Goal: Transaction & Acquisition: Purchase product/service

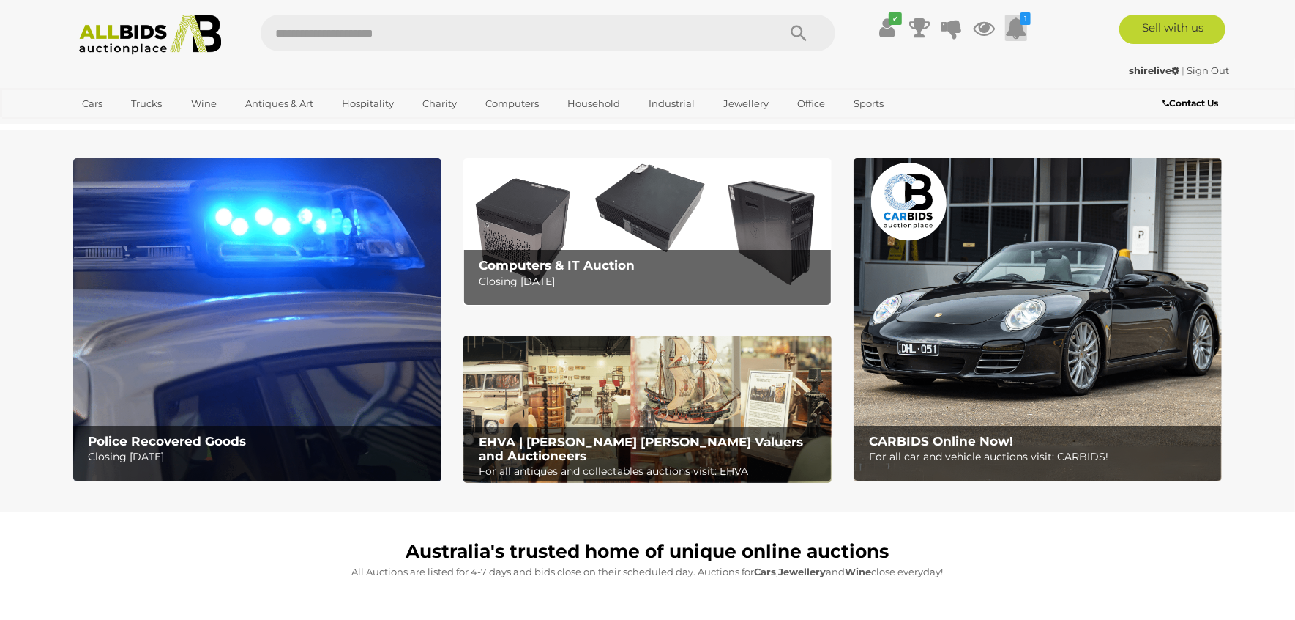
click at [1016, 24] on icon at bounding box center [1016, 28] width 22 height 26
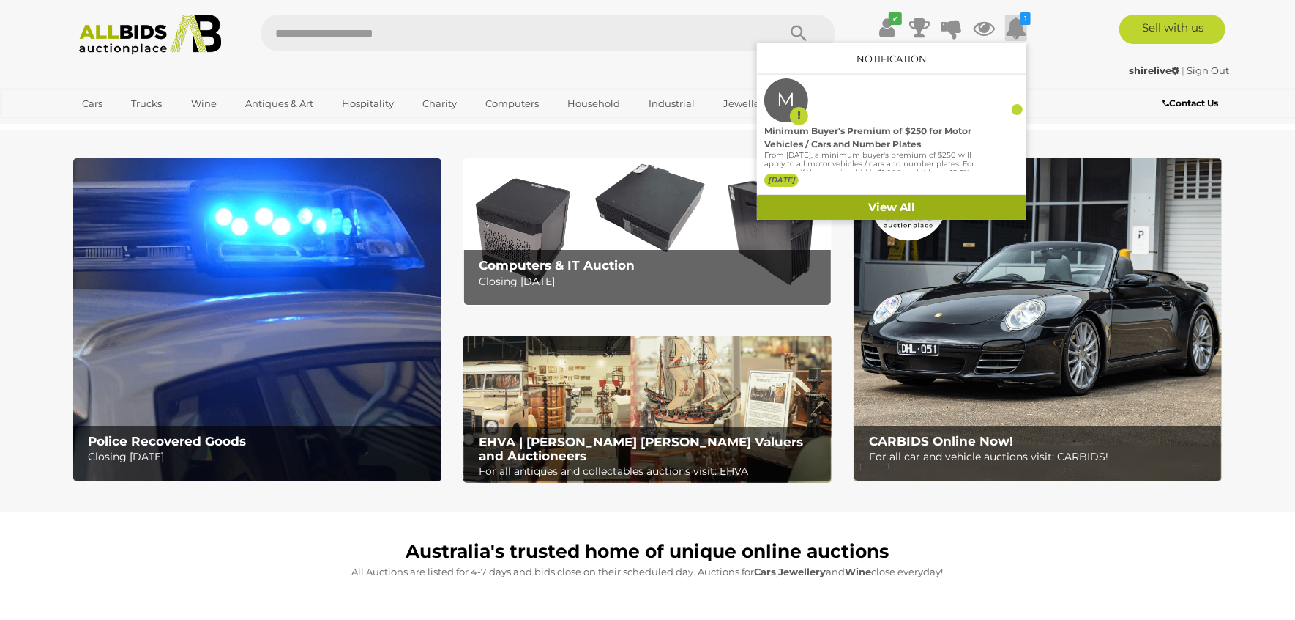
click at [948, 204] on link "View All" at bounding box center [891, 208] width 269 height 26
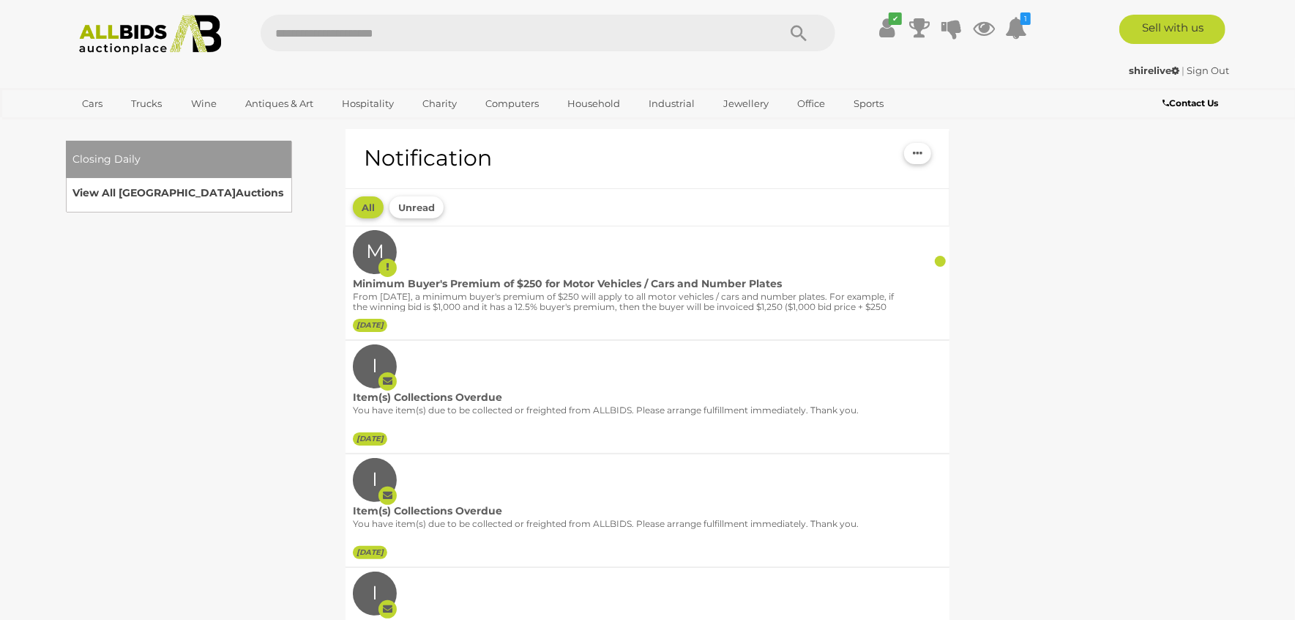
click at [284, 182] on link "View All Sydney Auctions" at bounding box center [178, 193] width 211 height 23
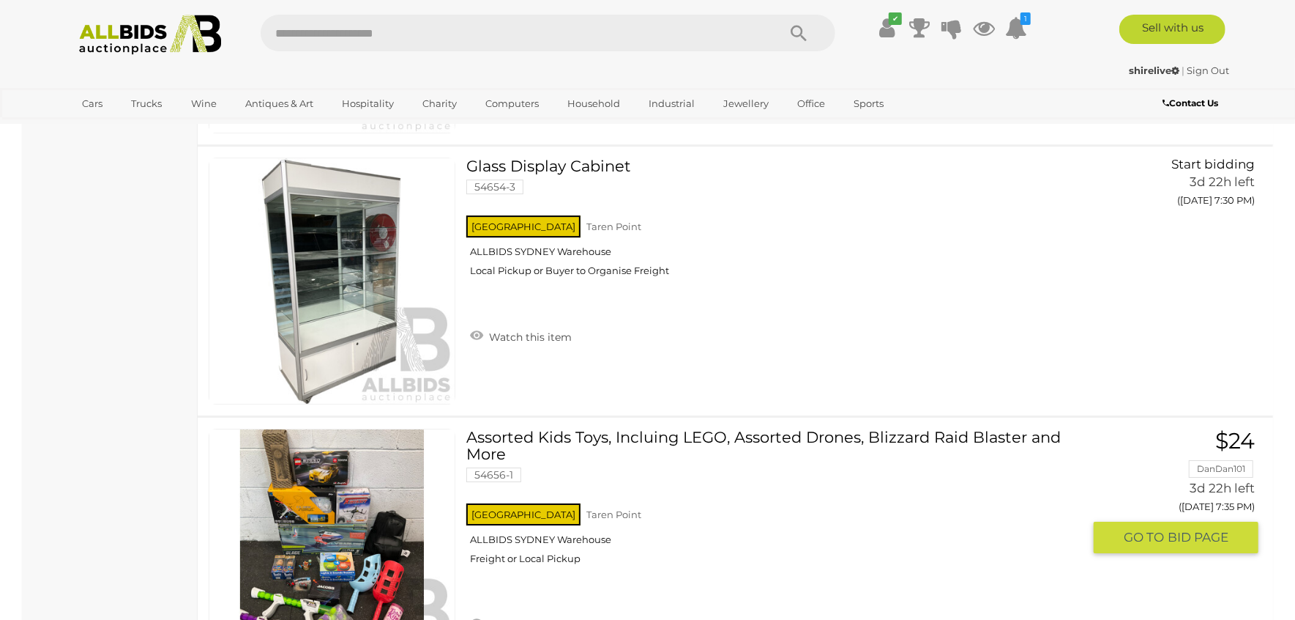
scroll to position [7323, 0]
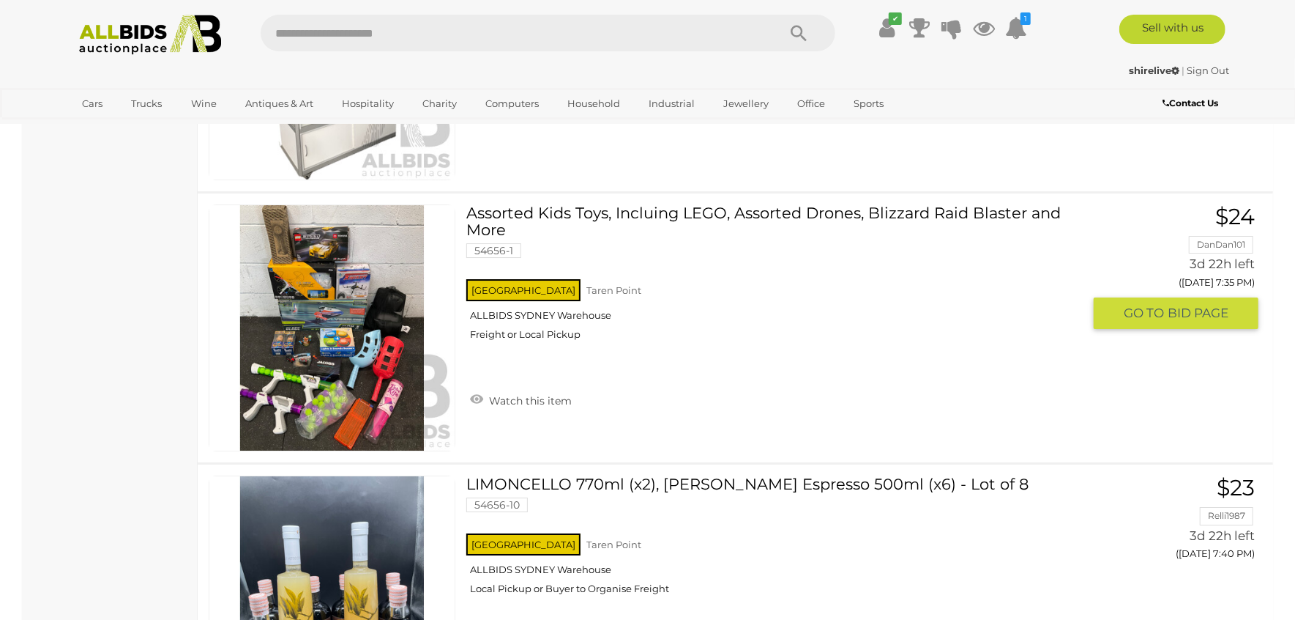
click at [353, 369] on img at bounding box center [331, 327] width 245 height 245
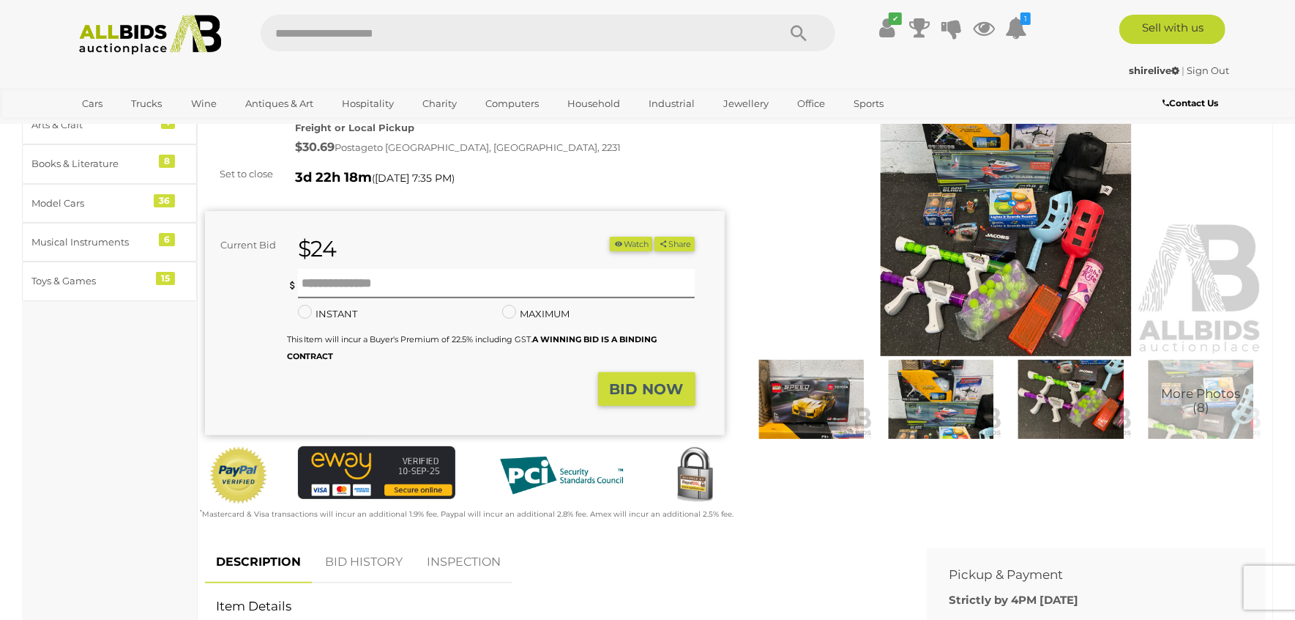
scroll to position [97, 0]
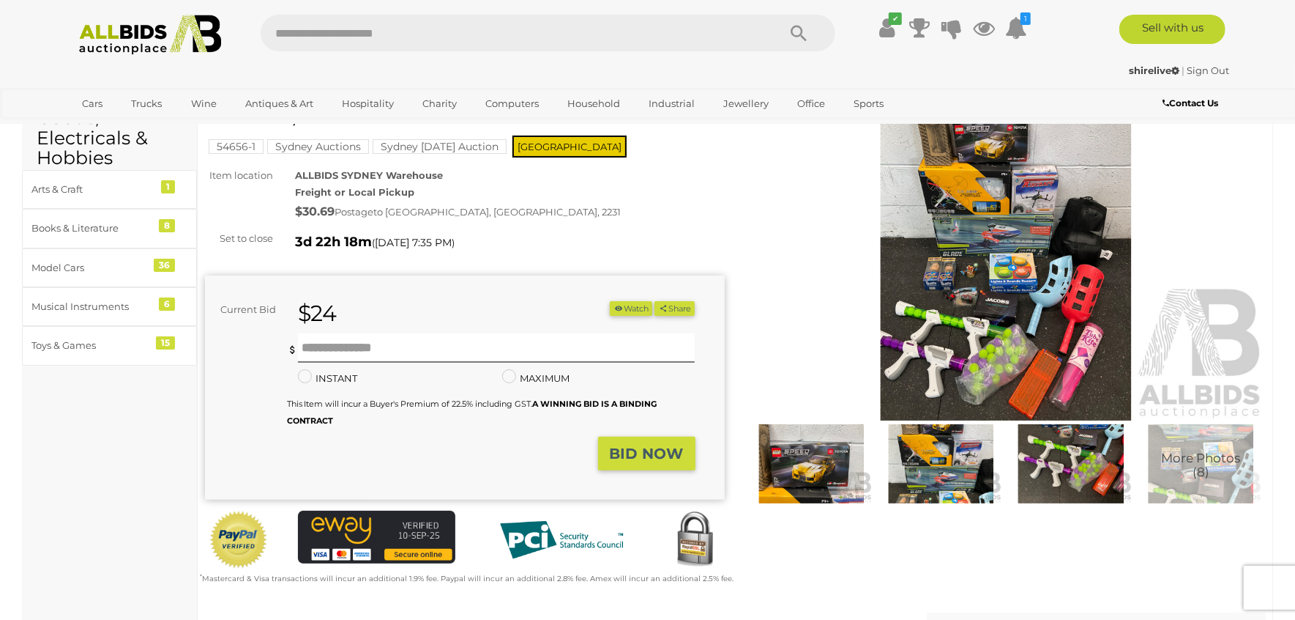
click at [1017, 335] on img at bounding box center [1007, 253] width 520 height 335
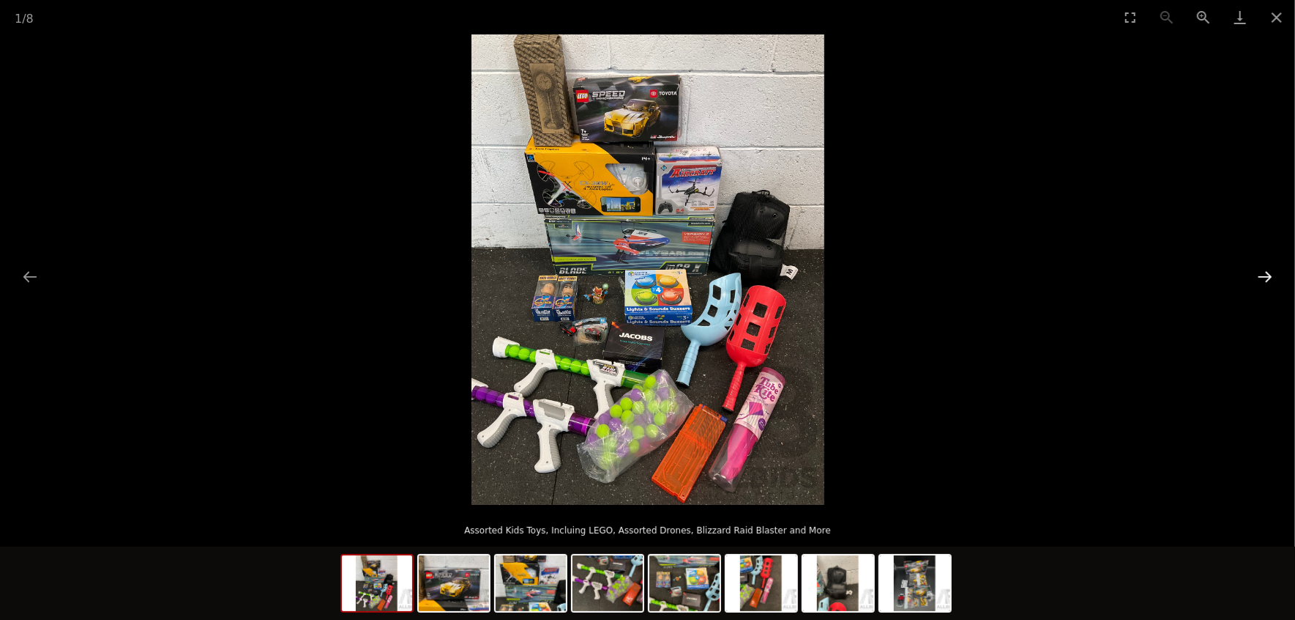
click at [1260, 267] on button "Next slide" at bounding box center [1265, 276] width 31 height 29
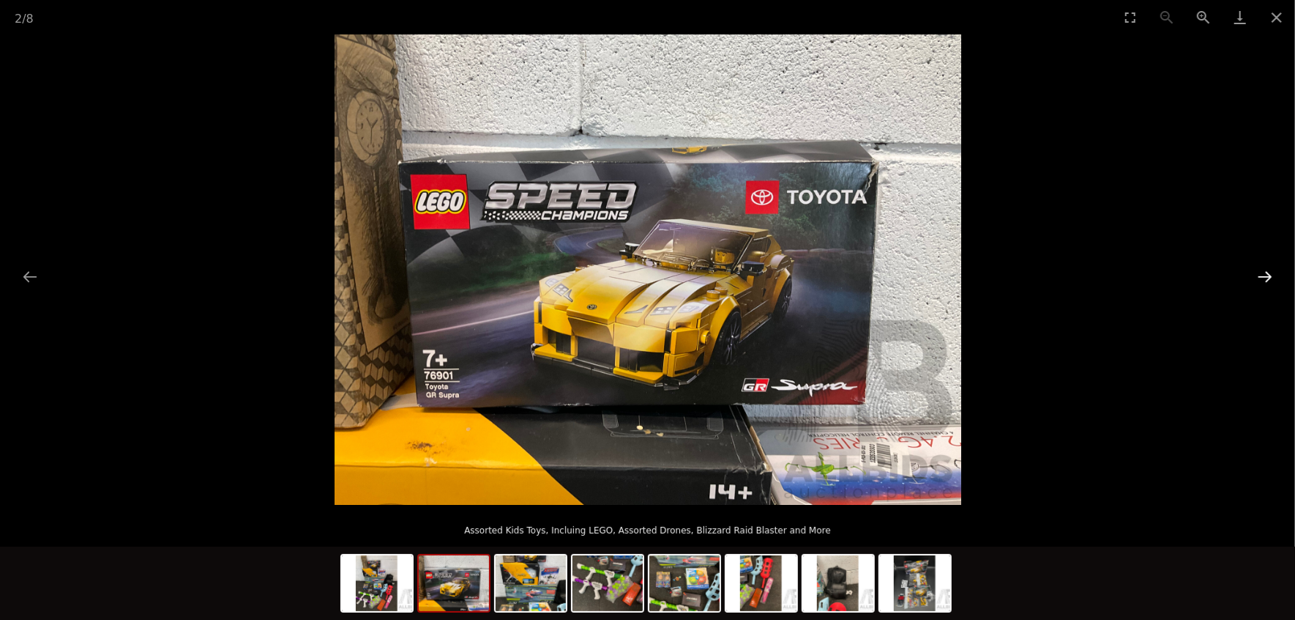
click at [1260, 267] on button "Next slide" at bounding box center [1265, 276] width 31 height 29
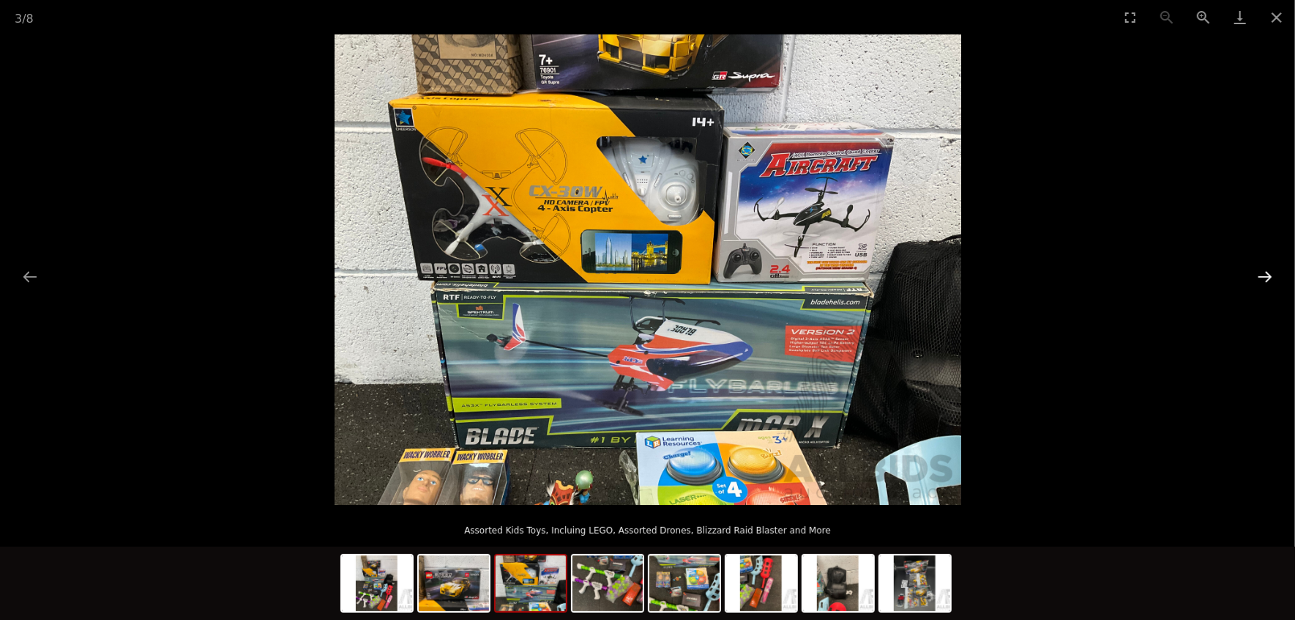
click at [1258, 267] on button "Next slide" at bounding box center [1265, 276] width 31 height 29
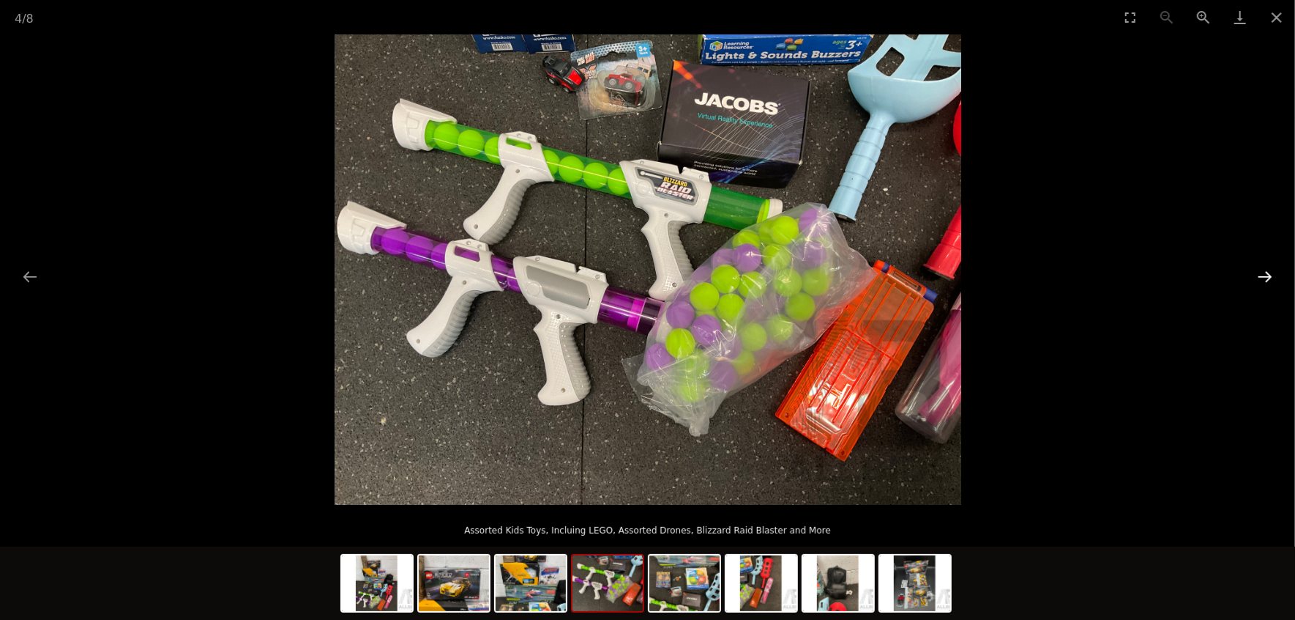
click at [1258, 267] on button "Next slide" at bounding box center [1265, 276] width 31 height 29
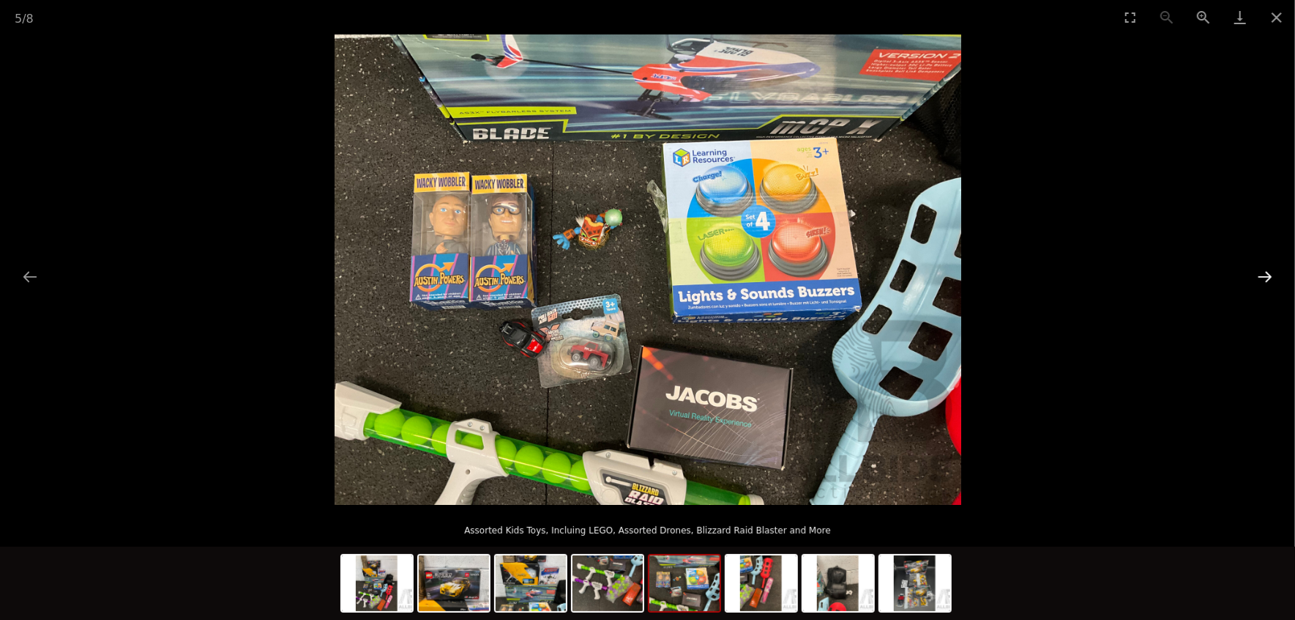
click at [1258, 267] on button "Next slide" at bounding box center [1265, 276] width 31 height 29
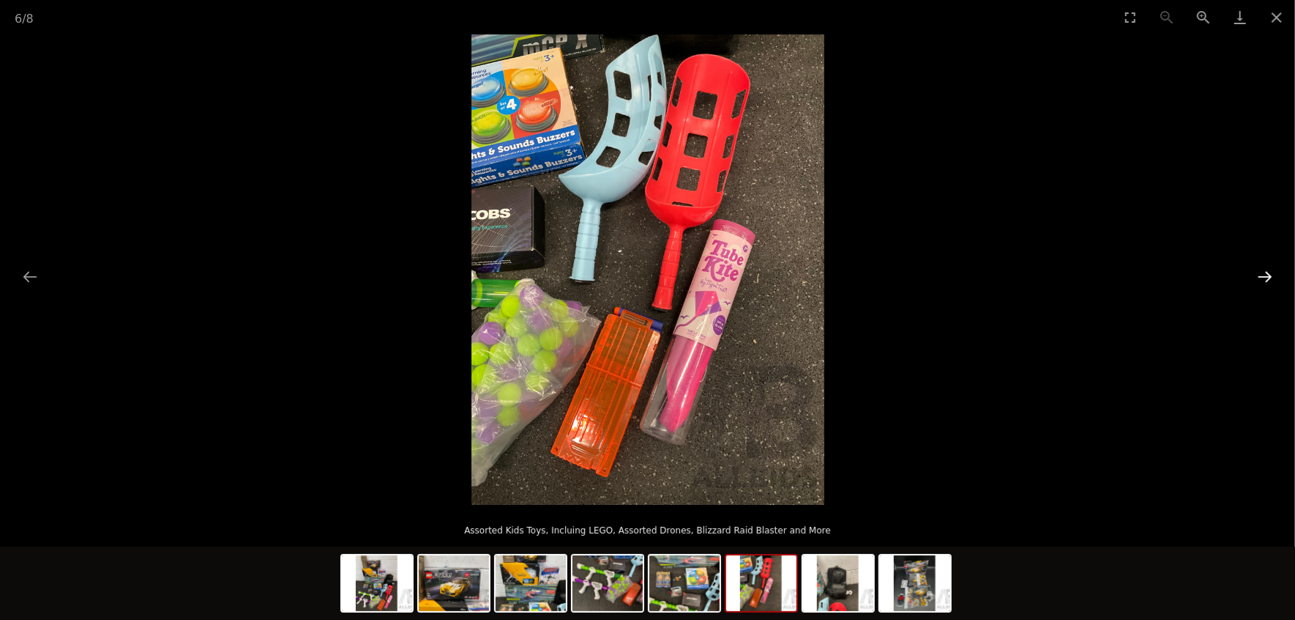
click at [1257, 269] on button "Next slide" at bounding box center [1265, 276] width 31 height 29
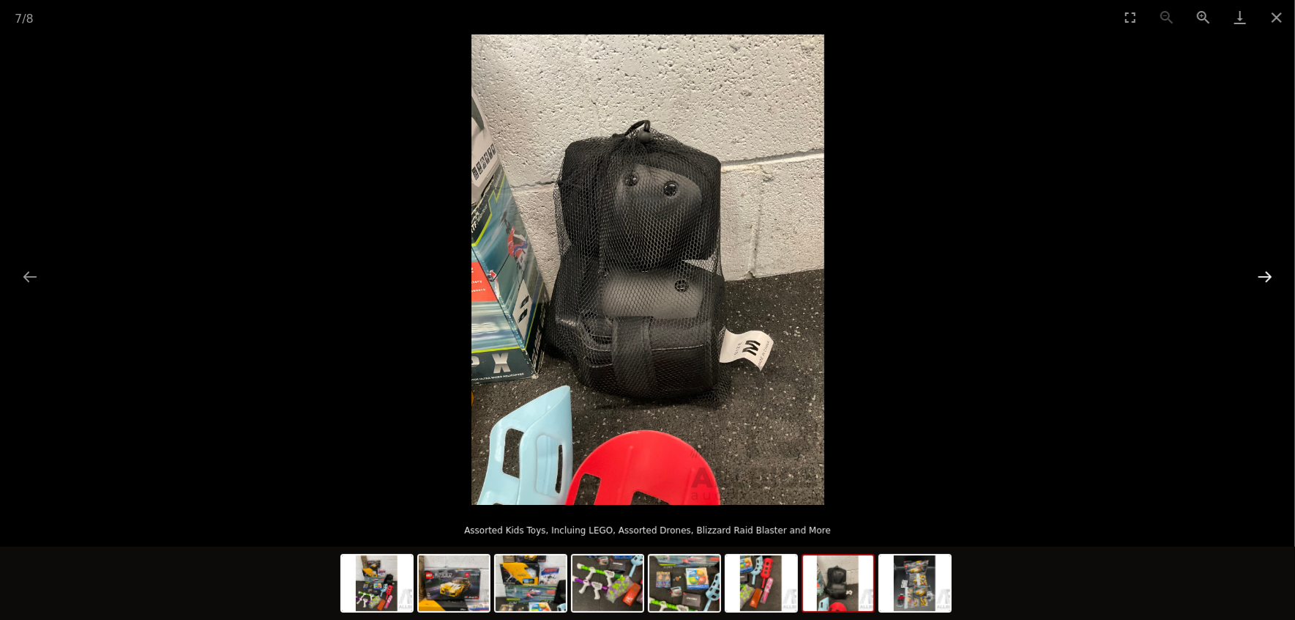
click at [1257, 269] on button "Next slide" at bounding box center [1265, 276] width 31 height 29
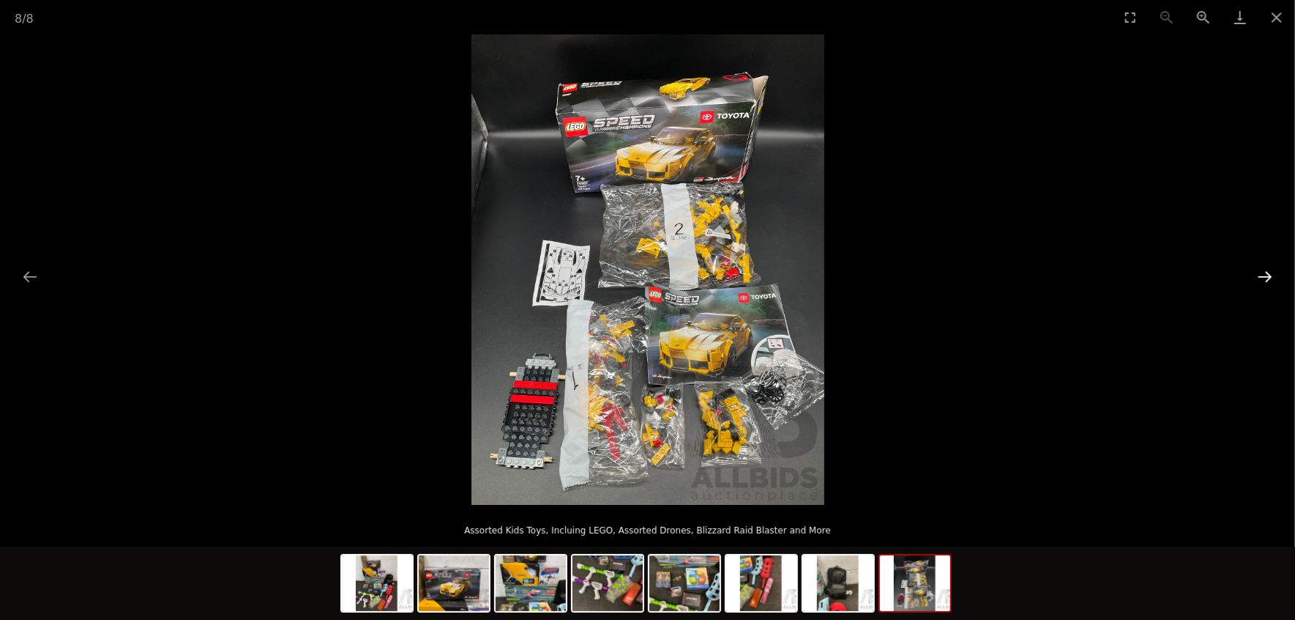
click at [1257, 269] on button "Next slide" at bounding box center [1265, 276] width 31 height 29
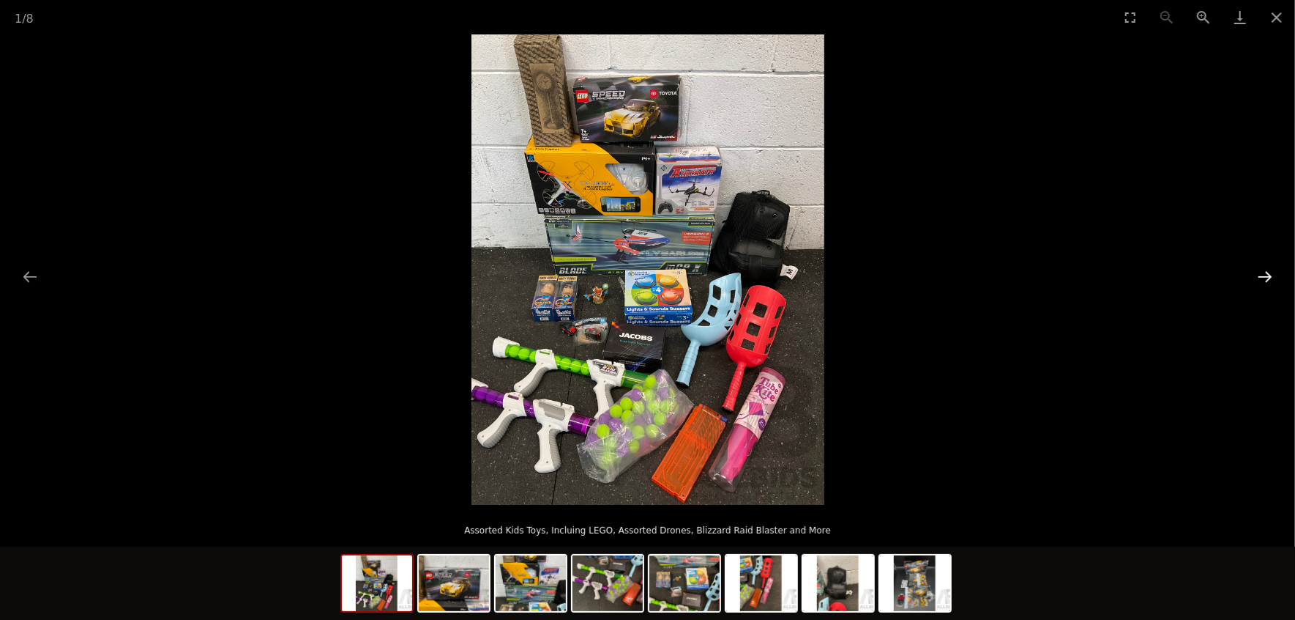
click at [1257, 269] on button "Next slide" at bounding box center [1265, 276] width 31 height 29
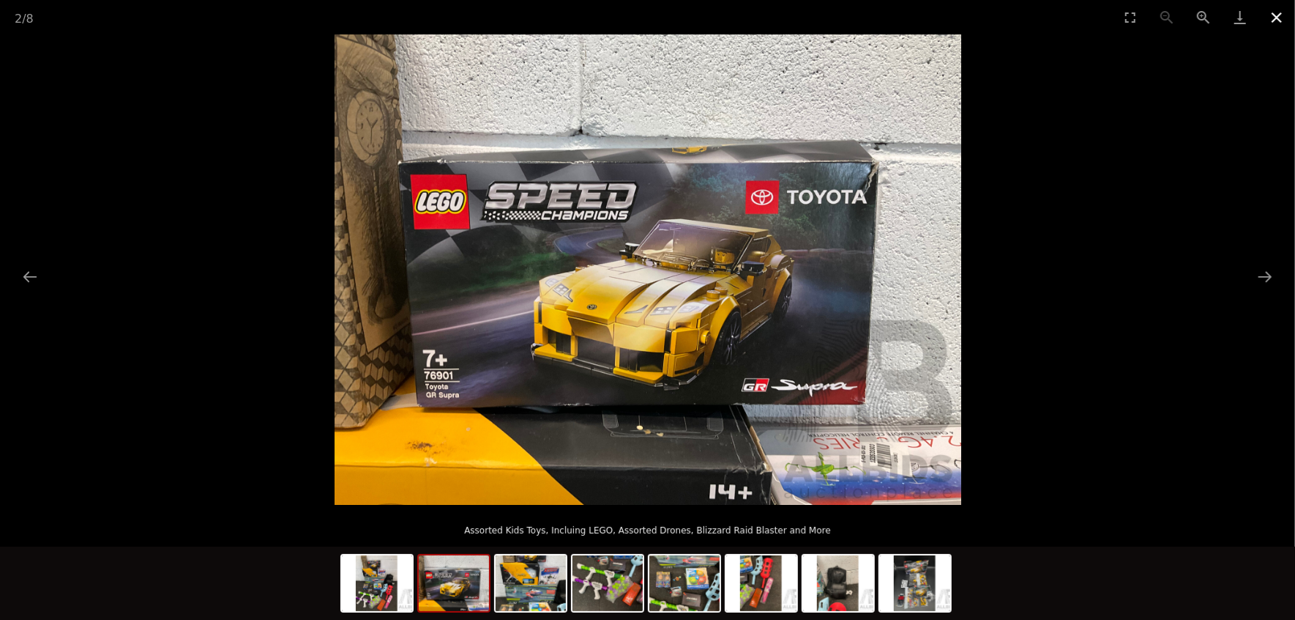
click at [1278, 15] on button "Close gallery" at bounding box center [1277, 17] width 37 height 34
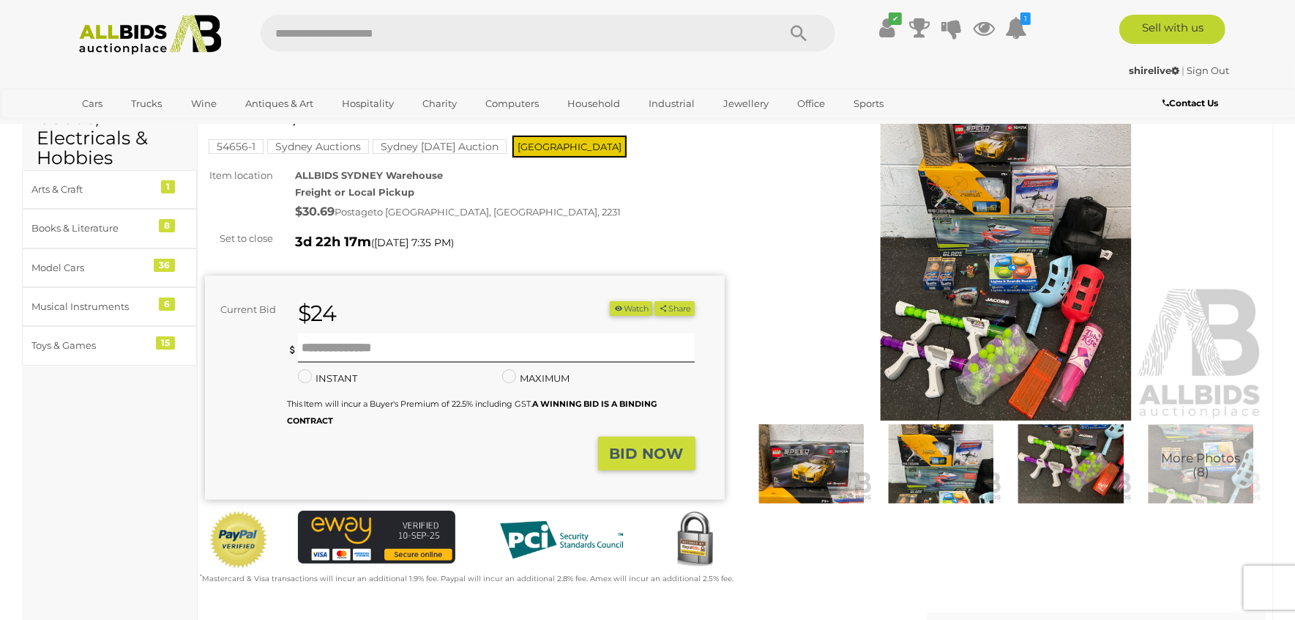
click at [95, 33] on img at bounding box center [150, 35] width 159 height 40
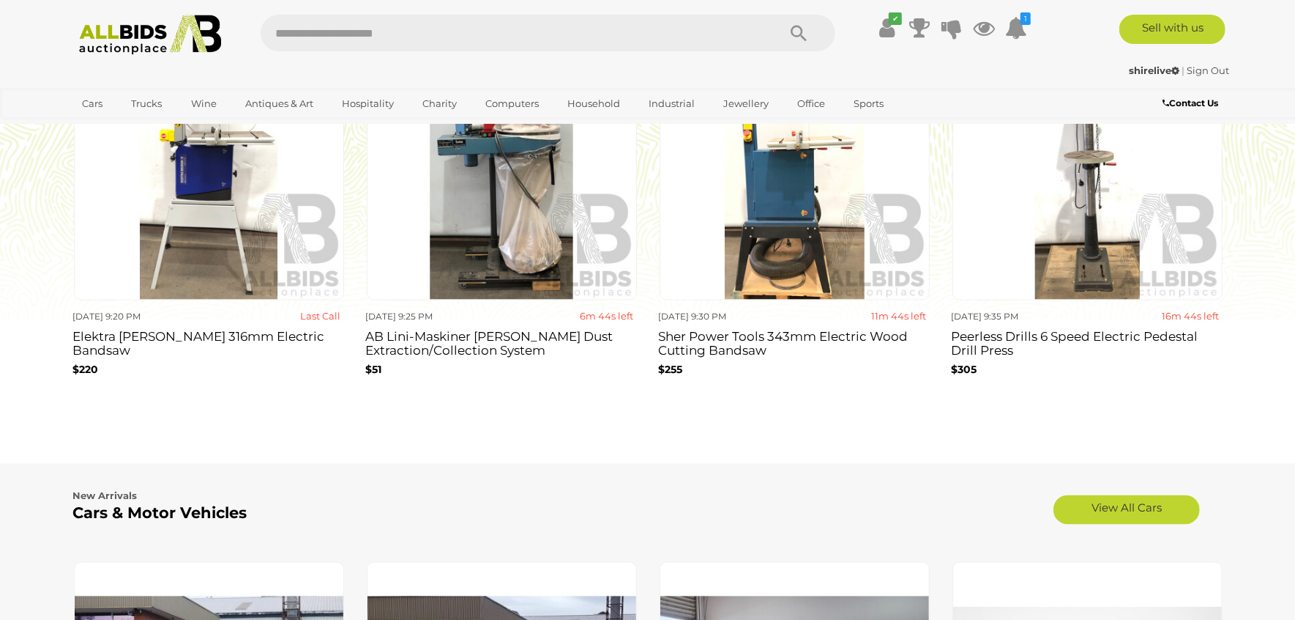
scroll to position [1465, 0]
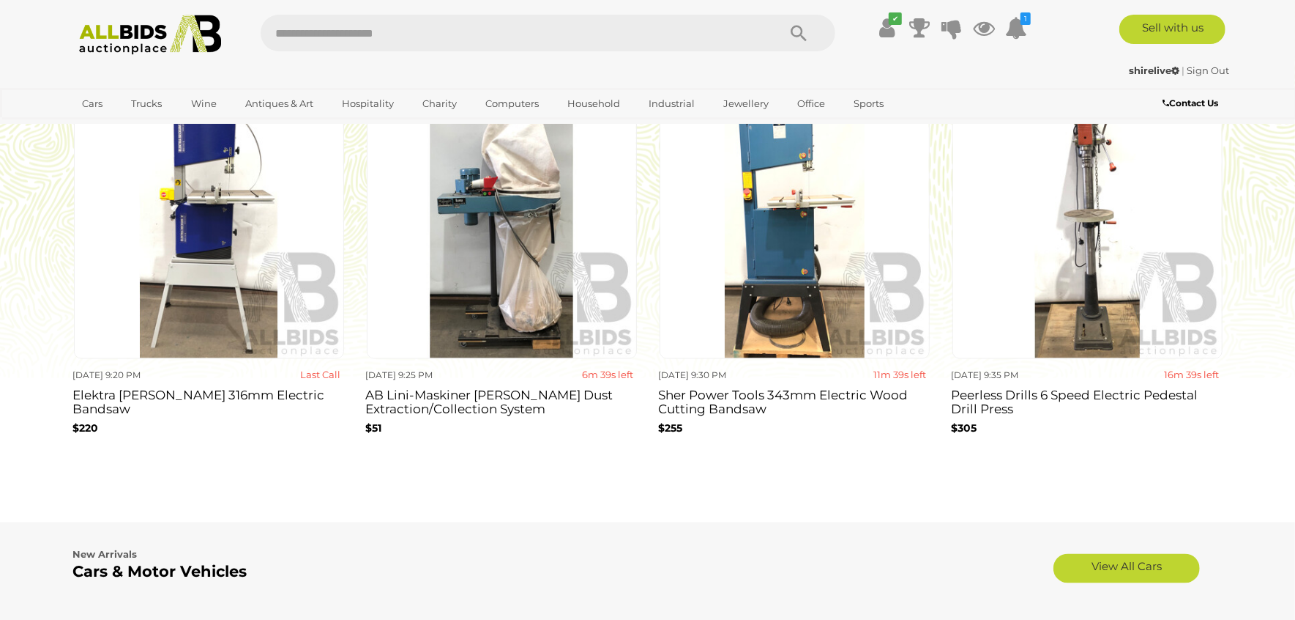
click at [826, 236] on img at bounding box center [795, 224] width 270 height 270
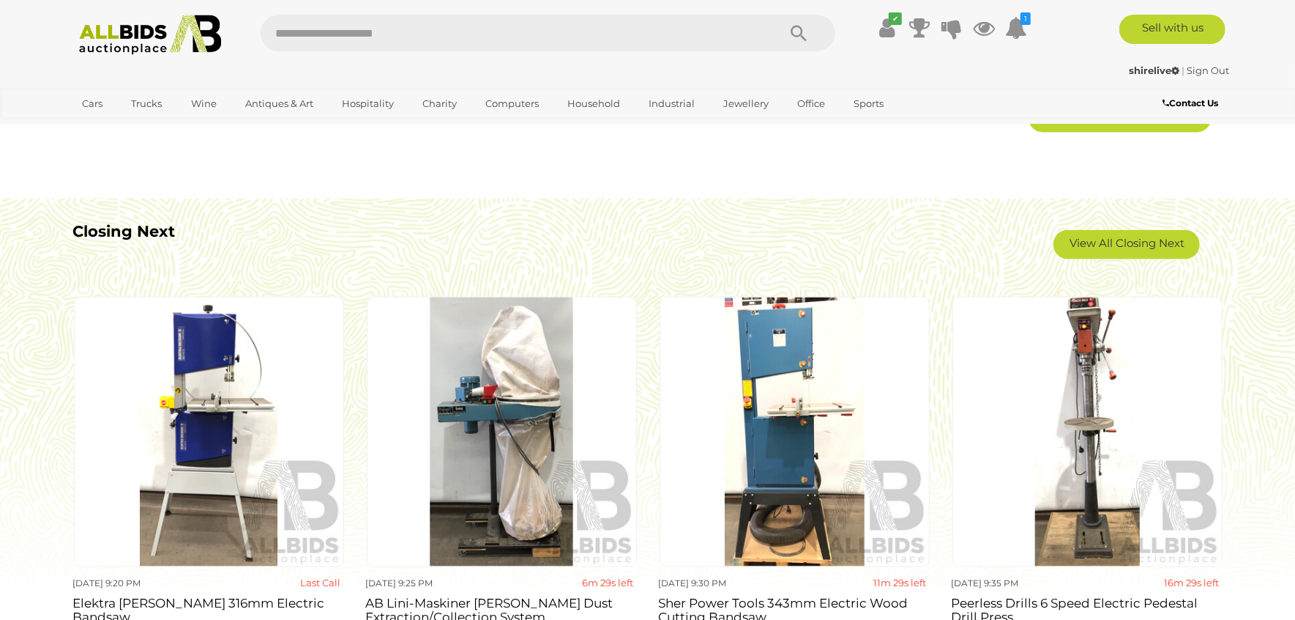
scroll to position [1172, 0]
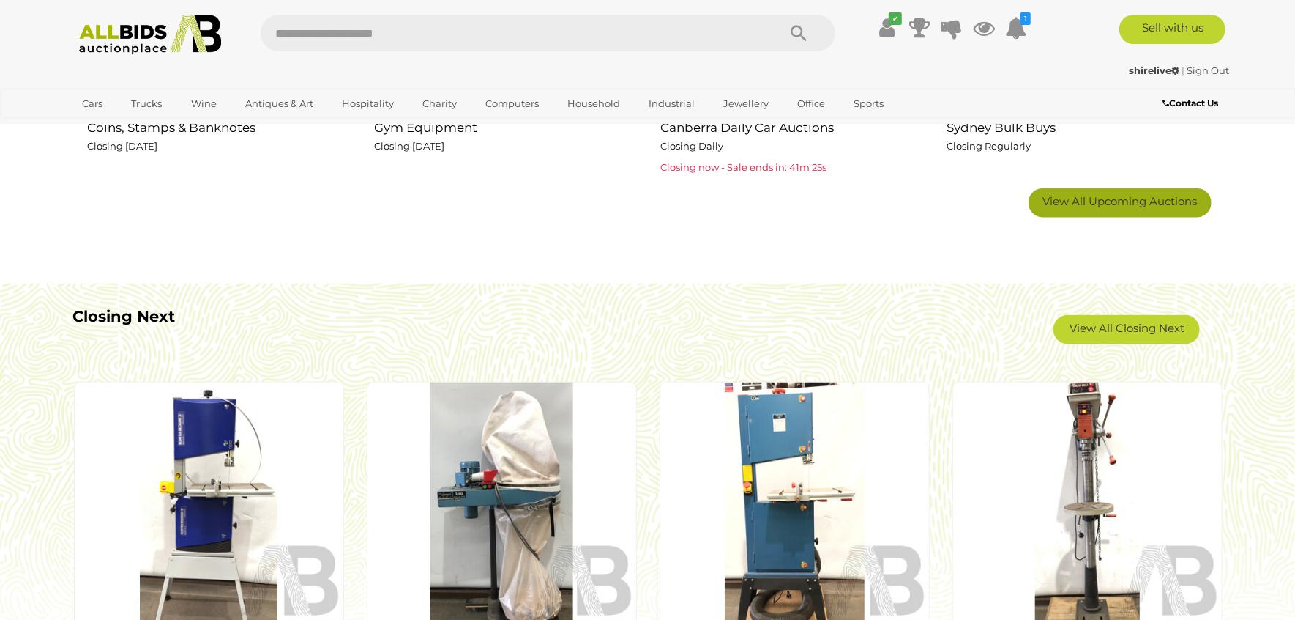
click at [1100, 204] on span "View All Upcoming Auctions" at bounding box center [1120, 201] width 155 height 14
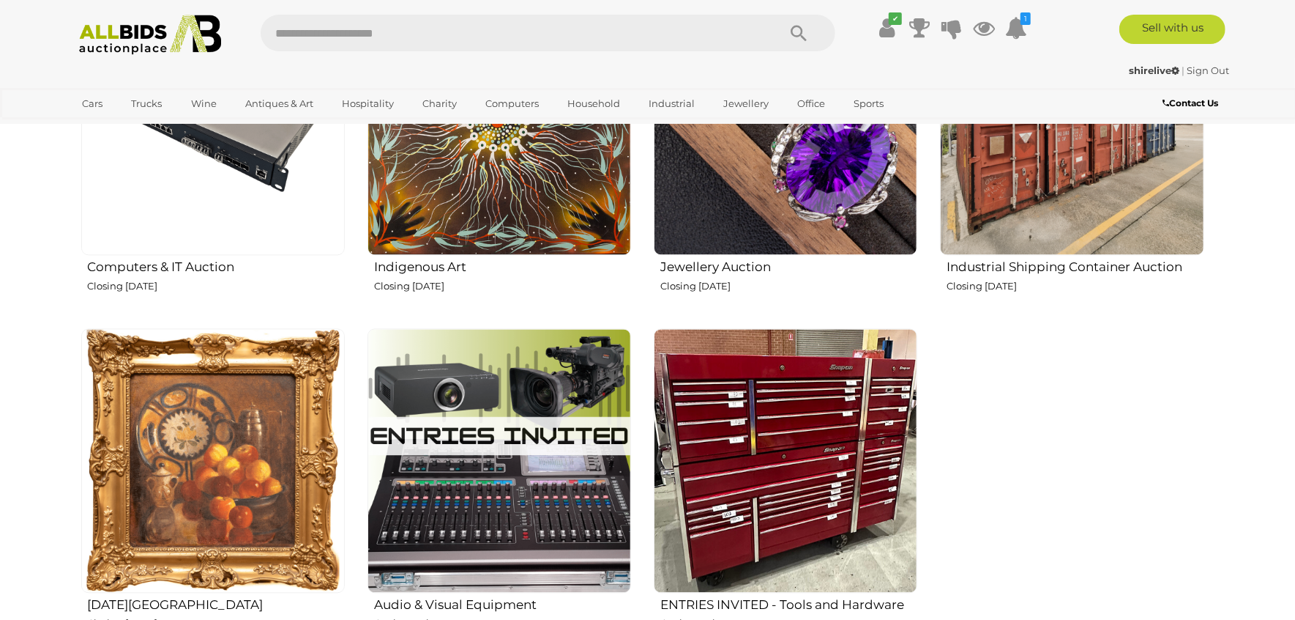
scroll to position [2148, 0]
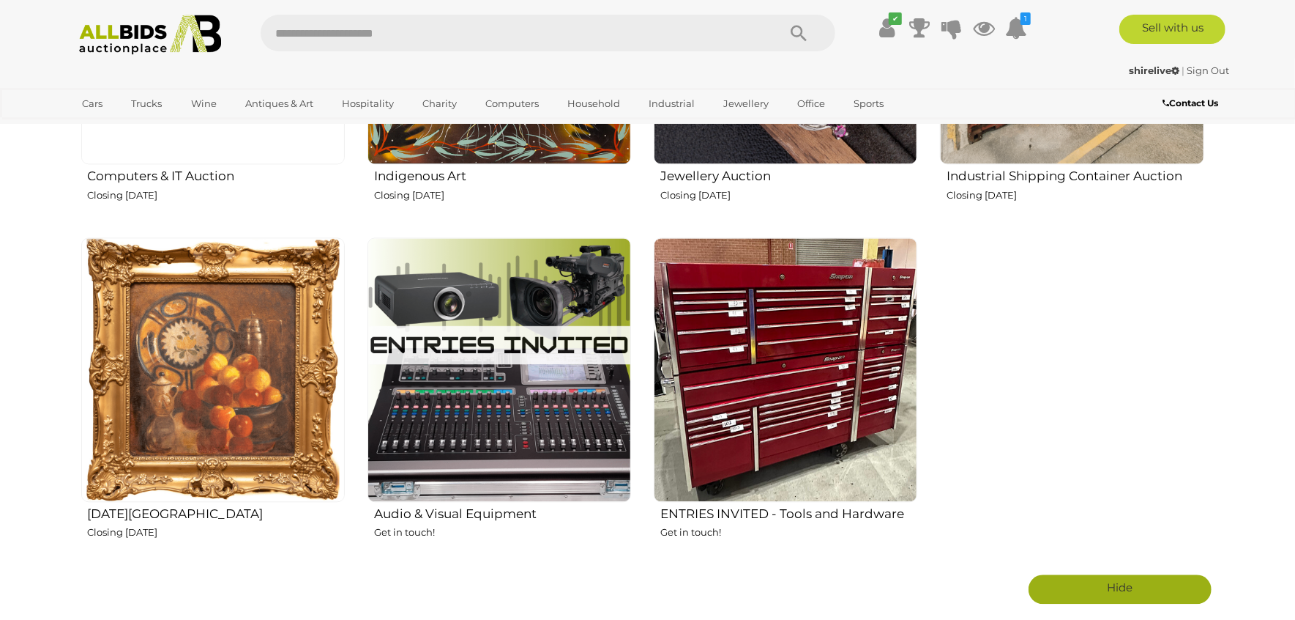
click at [557, 420] on img at bounding box center [500, 369] width 264 height 264
drag, startPoint x: 508, startPoint y: 453, endPoint x: 1102, endPoint y: 410, distance: 595.4
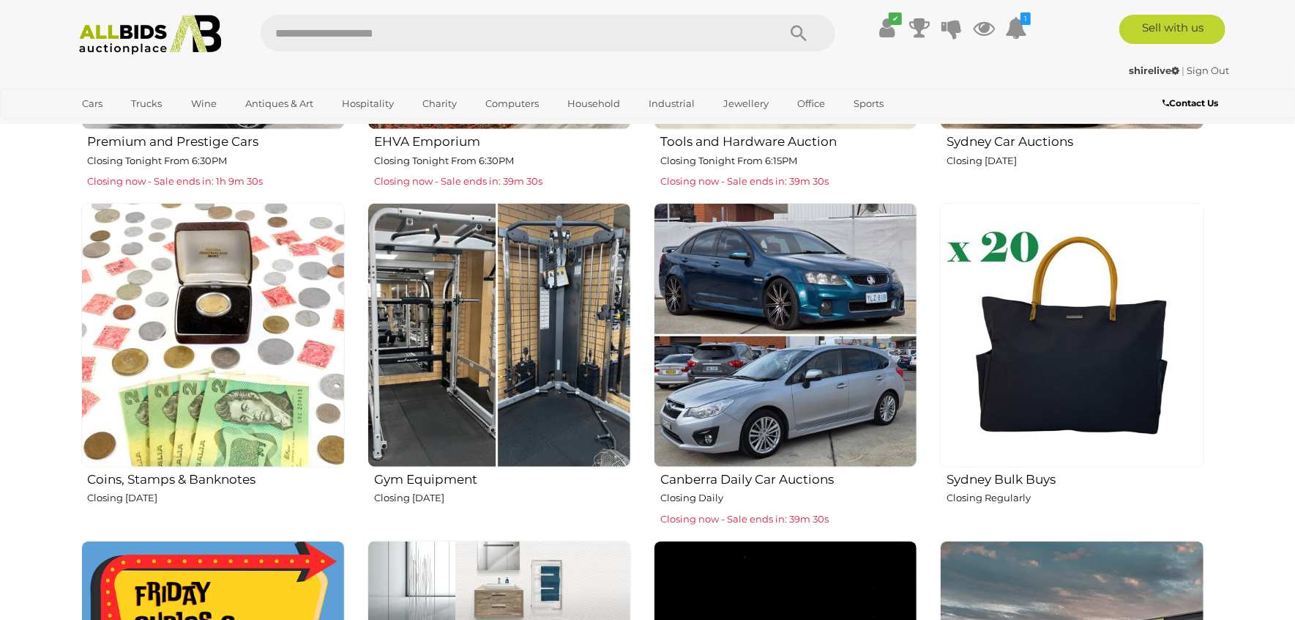
scroll to position [781, 0]
